Goal: Information Seeking & Learning: Learn about a topic

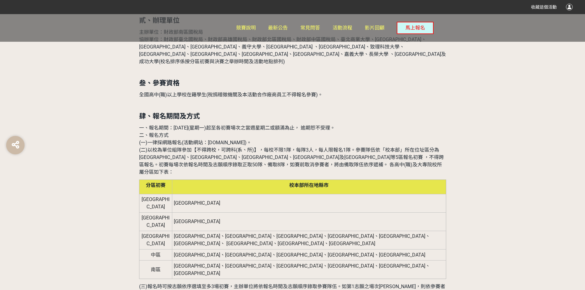
scroll to position [460, 0]
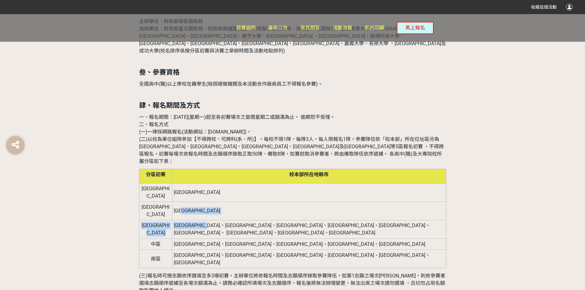
drag, startPoint x: 194, startPoint y: 180, endPoint x: 398, endPoint y: 215, distance: 207.1
click at [238, 198] on tbody "[GEOGRAPHIC_DATA] [GEOGRAPHIC_DATA] [GEOGRAPHIC_DATA] [GEOGRAPHIC_DATA] [GEOGRA…" at bounding box center [292, 225] width 307 height 85
drag, startPoint x: 447, startPoint y: 224, endPoint x: 443, endPoint y: 221, distance: 5.7
drag, startPoint x: 355, startPoint y: 200, endPoint x: 198, endPoint y: 186, distance: 158.1
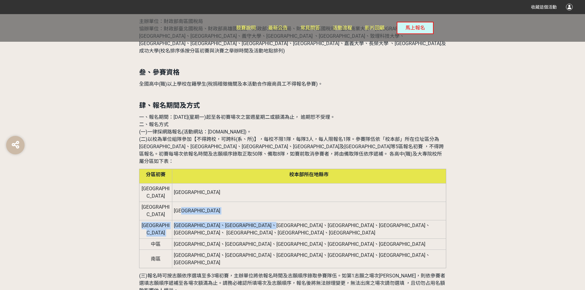
click at [198, 186] on tbody "[GEOGRAPHIC_DATA] [GEOGRAPHIC_DATA] [GEOGRAPHIC_DATA] [GEOGRAPHIC_DATA] [GEOGRA…" at bounding box center [292, 225] width 307 height 85
click at [198, 202] on td "[GEOGRAPHIC_DATA]" at bounding box center [309, 211] width 274 height 18
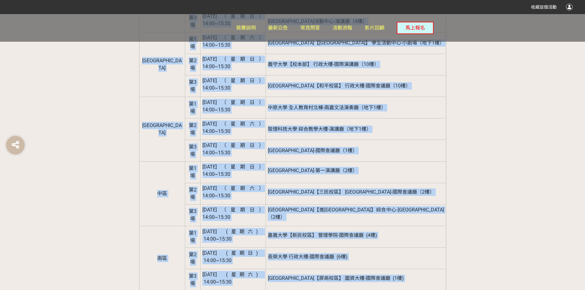
scroll to position [915, 0]
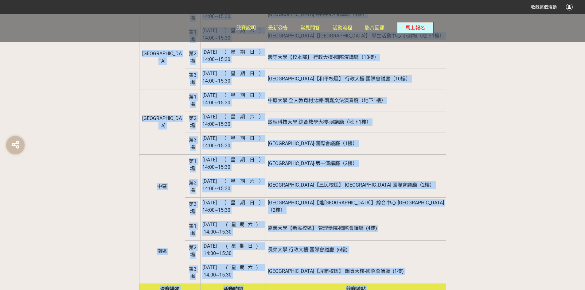
drag, startPoint x: 134, startPoint y: 88, endPoint x: 411, endPoint y: 236, distance: 313.6
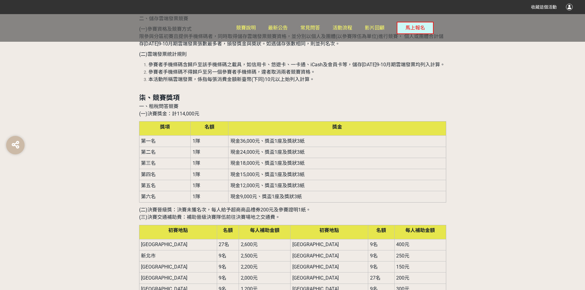
scroll to position [1498, 0]
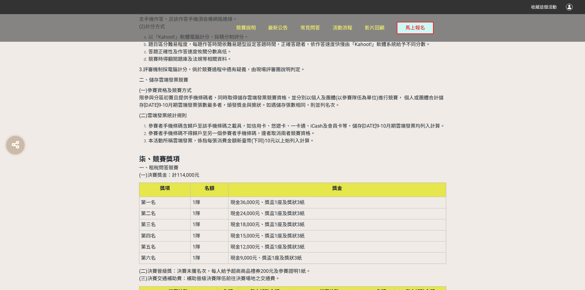
drag, startPoint x: 344, startPoint y: 191, endPoint x: 352, endPoint y: 197, distance: 10.0
drag, startPoint x: 377, startPoint y: 195, endPoint x: 404, endPoint y: 195, distance: 27.0
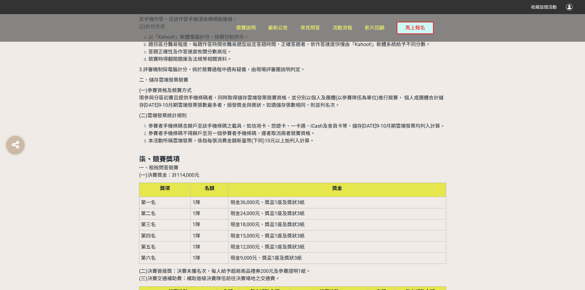
drag, startPoint x: 404, startPoint y: 195, endPoint x: 140, endPoint y: 141, distance: 270.0
drag, startPoint x: 140, startPoint y: 141, endPoint x: 411, endPoint y: 197, distance: 277.1
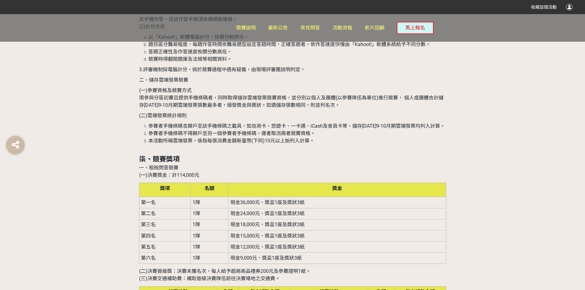
drag, startPoint x: 411, startPoint y: 197, endPoint x: 141, endPoint y: 141, distance: 275.9
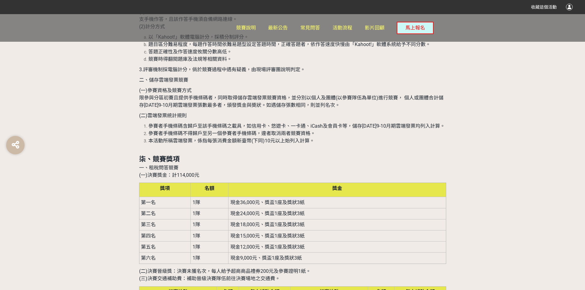
drag, startPoint x: 143, startPoint y: 142, endPoint x: 161, endPoint y: 162, distance: 26.5
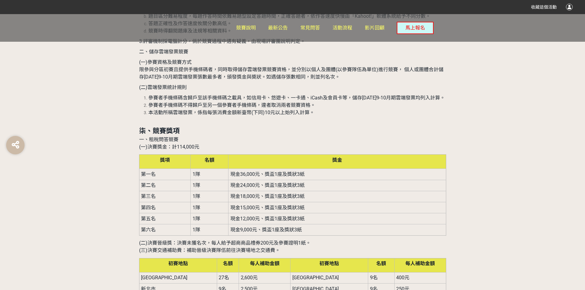
scroll to position [1529, 0]
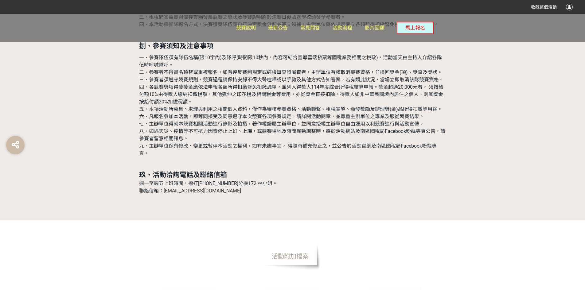
scroll to position [1959, 0]
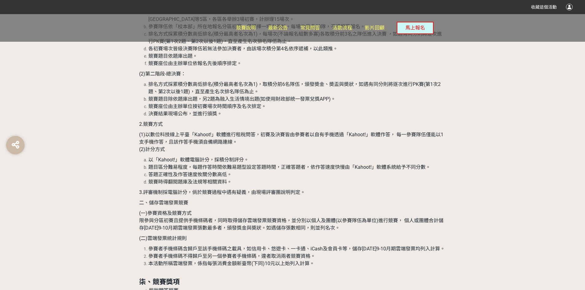
scroll to position [1498, 0]
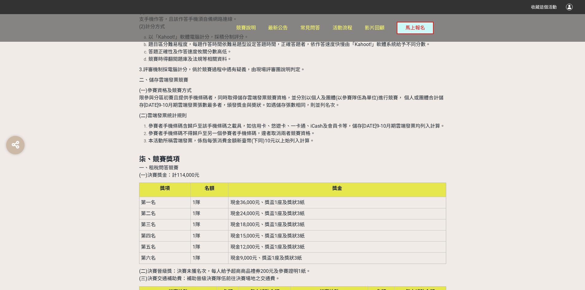
drag, startPoint x: 219, startPoint y: 192, endPoint x: 241, endPoint y: 192, distance: 22.1
drag, startPoint x: 241, startPoint y: 192, endPoint x: 219, endPoint y: 191, distance: 22.4
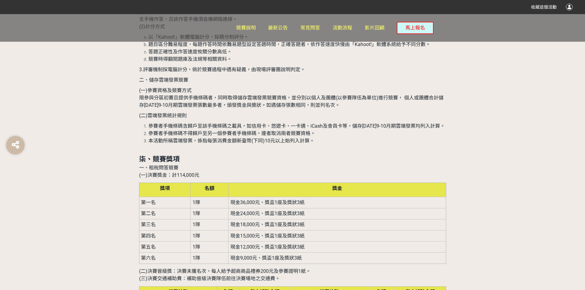
drag, startPoint x: 382, startPoint y: 192, endPoint x: 391, endPoint y: 192, distance: 9.2
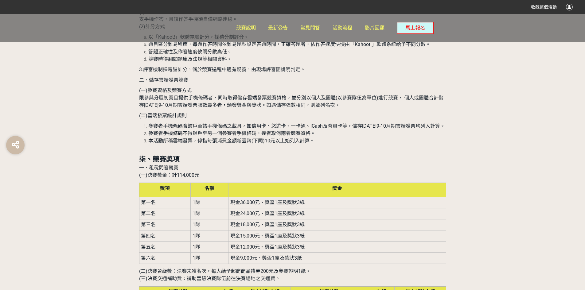
drag, startPoint x: 238, startPoint y: 181, endPoint x: 138, endPoint y: 182, distance: 100.7
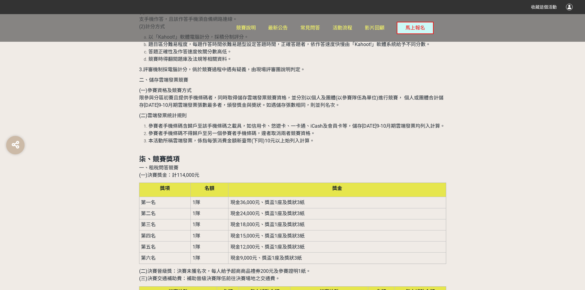
drag, startPoint x: 238, startPoint y: 173, endPoint x: 207, endPoint y: 173, distance: 31.0
drag, startPoint x: 242, startPoint y: 173, endPoint x: 214, endPoint y: 173, distance: 28.2
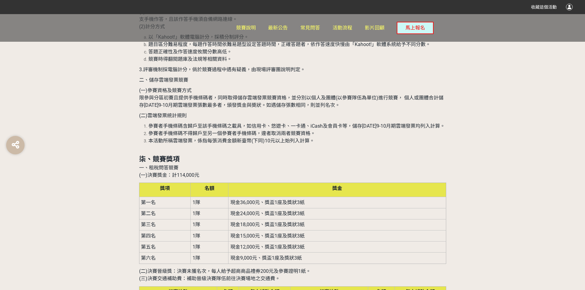
drag, startPoint x: 256, startPoint y: 171, endPoint x: 226, endPoint y: 171, distance: 29.8
drag, startPoint x: 242, startPoint y: 171, endPoint x: 227, endPoint y: 171, distance: 14.7
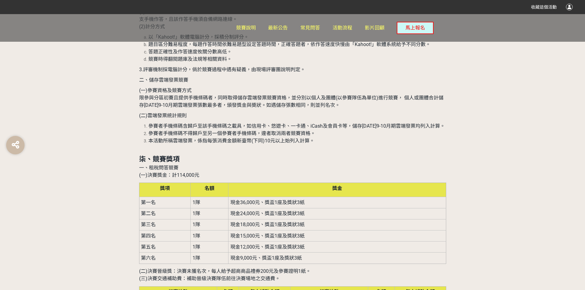
drag, startPoint x: 244, startPoint y: 173, endPoint x: 225, endPoint y: 175, distance: 19.1
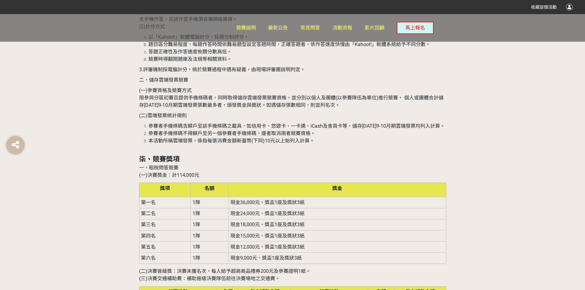
drag, startPoint x: 227, startPoint y: 173, endPoint x: 208, endPoint y: 173, distance: 19.3
drag, startPoint x: 142, startPoint y: 159, endPoint x: 244, endPoint y: 159, distance: 101.6
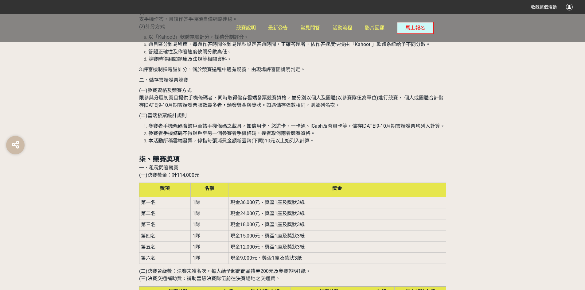
drag, startPoint x: 153, startPoint y: 169, endPoint x: 142, endPoint y: 169, distance: 10.4
drag, startPoint x: 192, startPoint y: 169, endPoint x: 241, endPoint y: 168, distance: 49.1
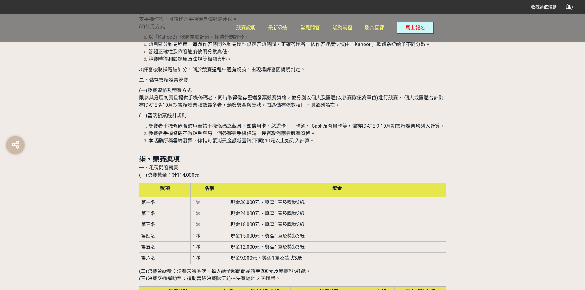
drag, startPoint x: 241, startPoint y: 168, endPoint x: 188, endPoint y: 174, distance: 52.8
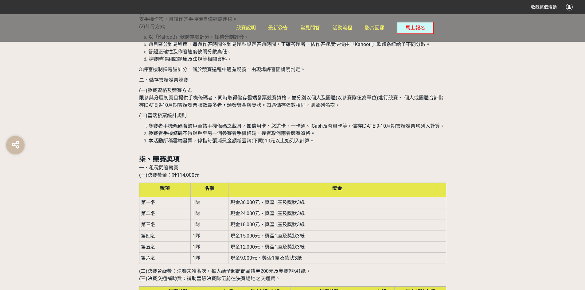
drag, startPoint x: 192, startPoint y: 172, endPoint x: 204, endPoint y: 170, distance: 12.5
drag, startPoint x: 191, startPoint y: 171, endPoint x: 247, endPoint y: 169, distance: 56.5
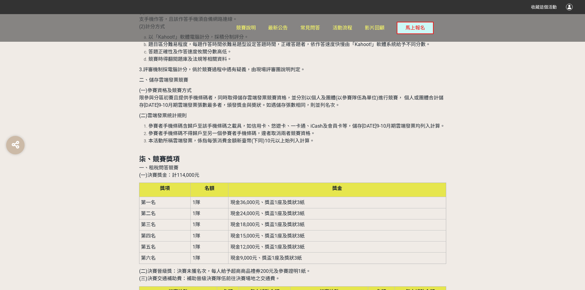
drag, startPoint x: 200, startPoint y: 159, endPoint x: 182, endPoint y: 158, distance: 18.1
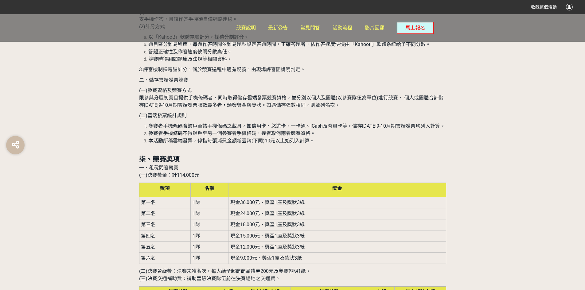
drag, startPoint x: 141, startPoint y: 159, endPoint x: 165, endPoint y: 160, distance: 23.3
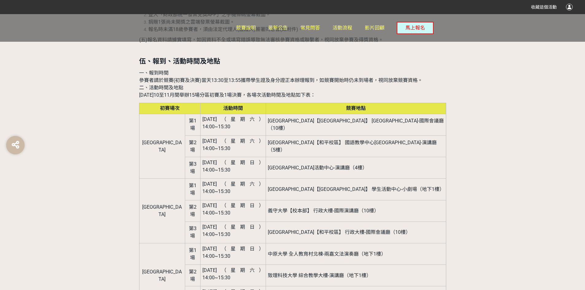
scroll to position [792, 0]
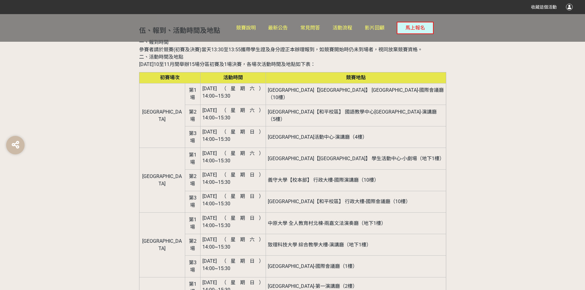
click at [316, 263] on span "[GEOGRAPHIC_DATA]-國際會議廳（1樓）" at bounding box center [313, 266] width 90 height 6
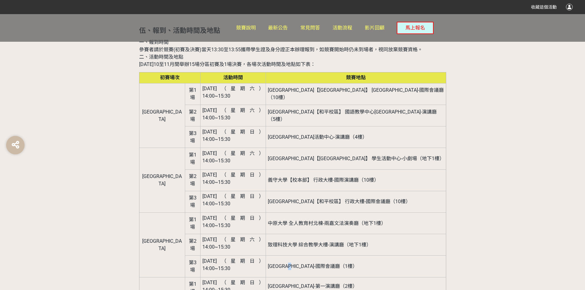
click at [316, 263] on span "[GEOGRAPHIC_DATA]-國際會議廳（1樓）" at bounding box center [313, 266] width 90 height 6
click at [260, 258] on span "[DATE]（星期日） 14:00~15:30" at bounding box center [233, 264] width 62 height 13
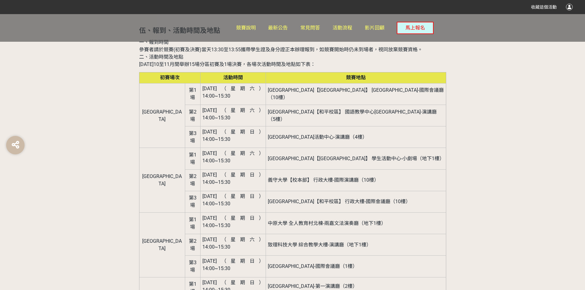
click at [260, 258] on span "[DATE]（星期日） 14:00~15:30" at bounding box center [233, 264] width 62 height 13
click at [264, 258] on span "[DATE]（星期日） 14:00~15:30" at bounding box center [233, 264] width 62 height 13
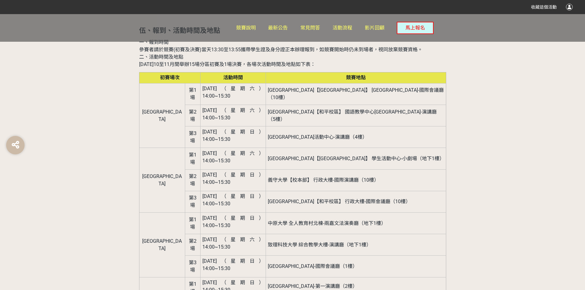
click at [298, 263] on span "[GEOGRAPHIC_DATA]-國際會議廳（1樓）" at bounding box center [313, 266] width 90 height 6
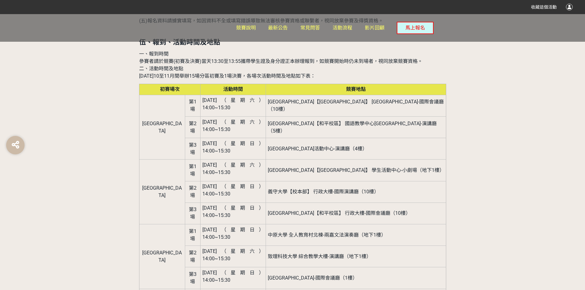
scroll to position [762, 0]
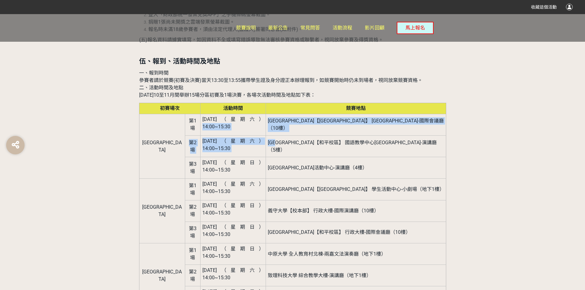
drag, startPoint x: 224, startPoint y: 73, endPoint x: 301, endPoint y: 90, distance: 79.5
click at [301, 114] on tbody "[GEOGRAPHIC_DATA] [DATE]（星期六） 14:00~15:30 [GEOGRAPHIC_DATA]【[GEOGRAPHIC_DATA]】 …" at bounding box center [292, 292] width 307 height 356
click at [301, 140] on span "[GEOGRAPHIC_DATA]【和平校區】 國語教學中心[GEOGRAPHIC_DATA]-演講廳（5樓）" at bounding box center [352, 146] width 169 height 13
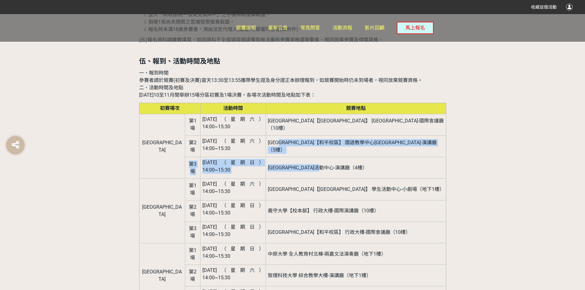
drag, startPoint x: 305, startPoint y: 92, endPoint x: 368, endPoint y: 100, distance: 63.7
click at [368, 114] on tbody "[GEOGRAPHIC_DATA] [DATE]（星期六） 14:00~15:30 [GEOGRAPHIC_DATA]【[GEOGRAPHIC_DATA]】 …" at bounding box center [292, 292] width 307 height 356
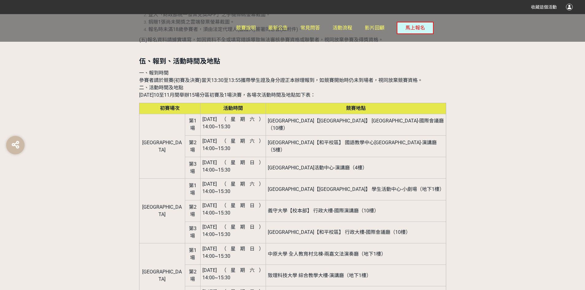
click at [368, 157] on td "[GEOGRAPHIC_DATA]活動中心-演講廳（4樓）" at bounding box center [356, 167] width 180 height 21
click at [367, 165] on span "[GEOGRAPHIC_DATA]活動中心-演講廳（4樓）" at bounding box center [317, 168] width 99 height 6
drag, startPoint x: 180, startPoint y: 189, endPoint x: 390, endPoint y: 193, distance: 209.4
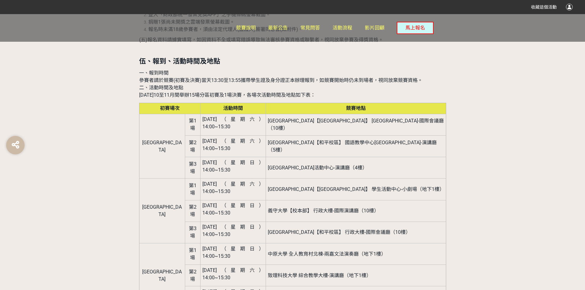
drag, startPoint x: 286, startPoint y: 189, endPoint x: 385, endPoint y: 189, distance: 98.5
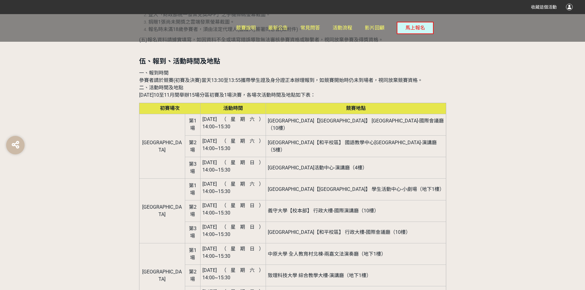
drag, startPoint x: 369, startPoint y: 190, endPoint x: 281, endPoint y: 199, distance: 88.2
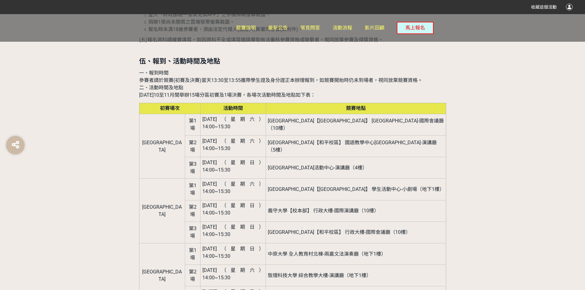
click at [283, 199] on tbody "[GEOGRAPHIC_DATA] [DATE]（星期六） 14:00~15:30 [GEOGRAPHIC_DATA]【[GEOGRAPHIC_DATA]】 …" at bounding box center [292, 292] width 307 height 356
drag, startPoint x: 286, startPoint y: 189, endPoint x: 371, endPoint y: 188, distance: 84.7
